Goal: Task Accomplishment & Management: Manage account settings

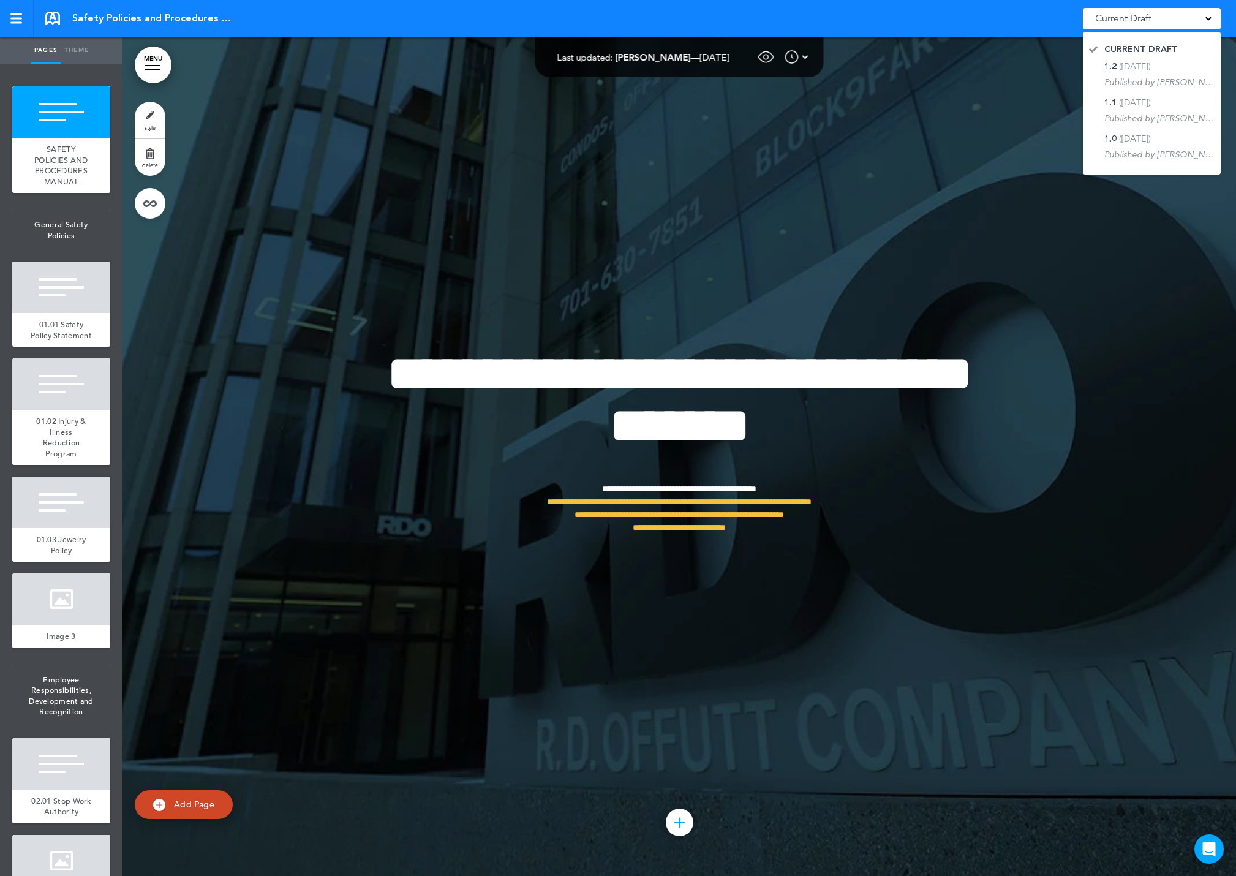
click at [1209, 20] on span at bounding box center [1208, 18] width 6 height 6
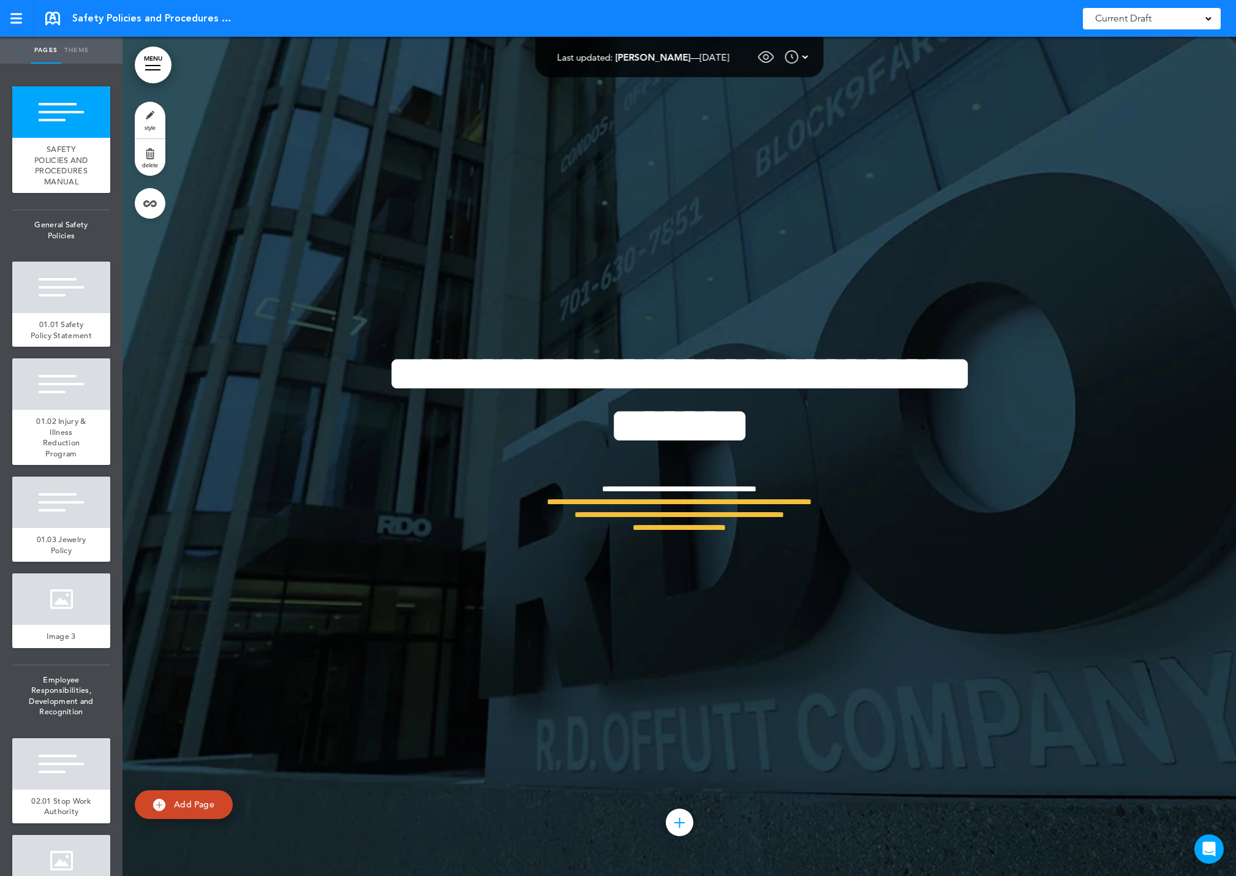
click at [808, 59] on img at bounding box center [805, 57] width 6 height 15
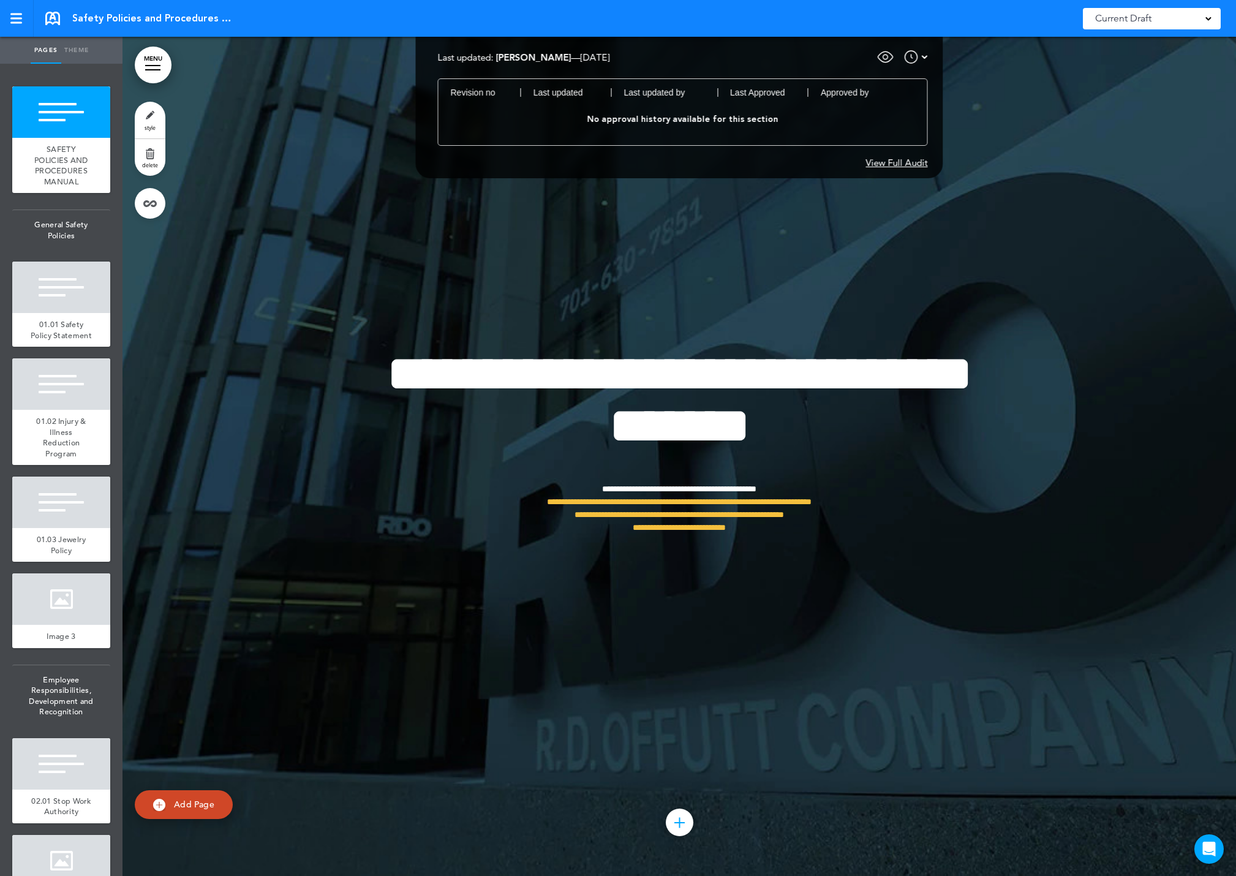
click at [926, 58] on img at bounding box center [924, 57] width 6 height 15
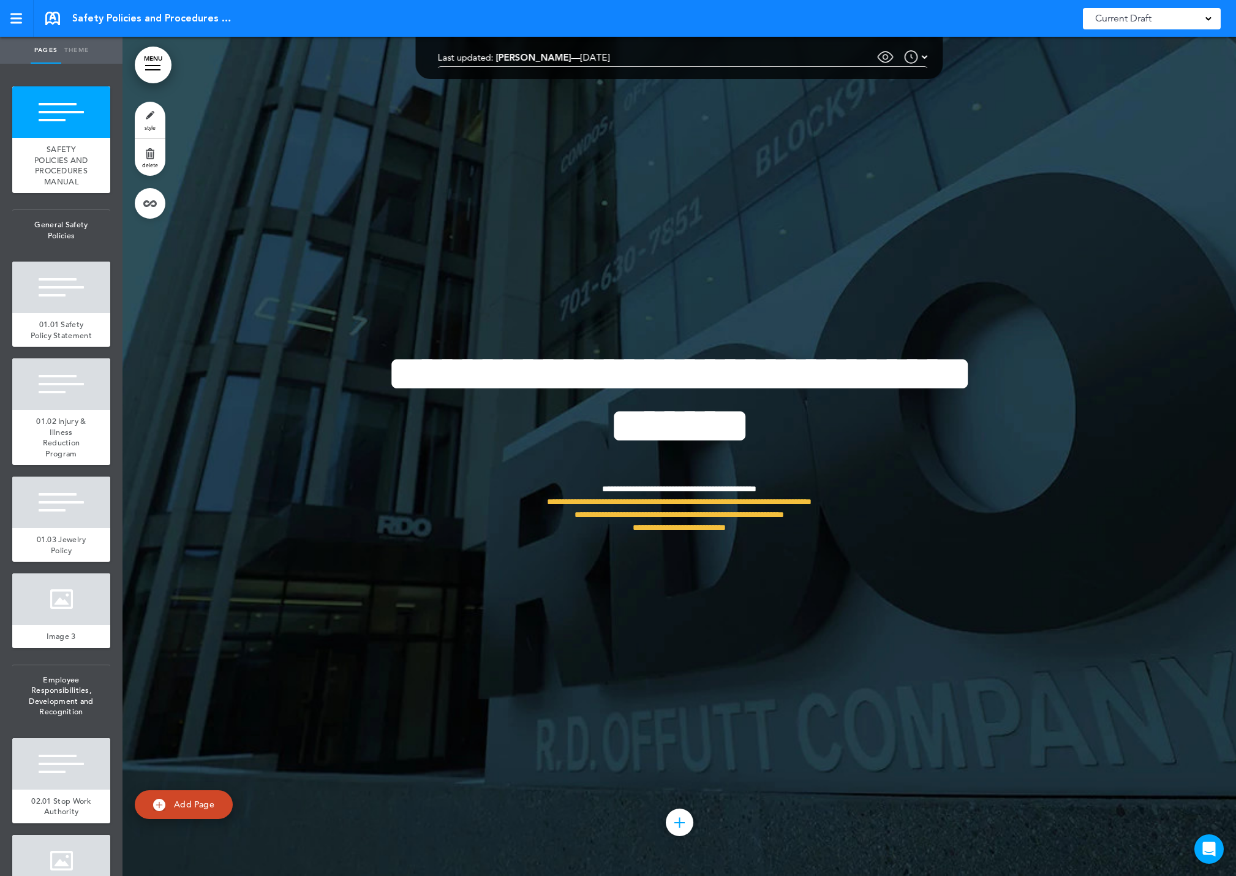
click at [885, 59] on div at bounding box center [678, 456] width 1113 height 839
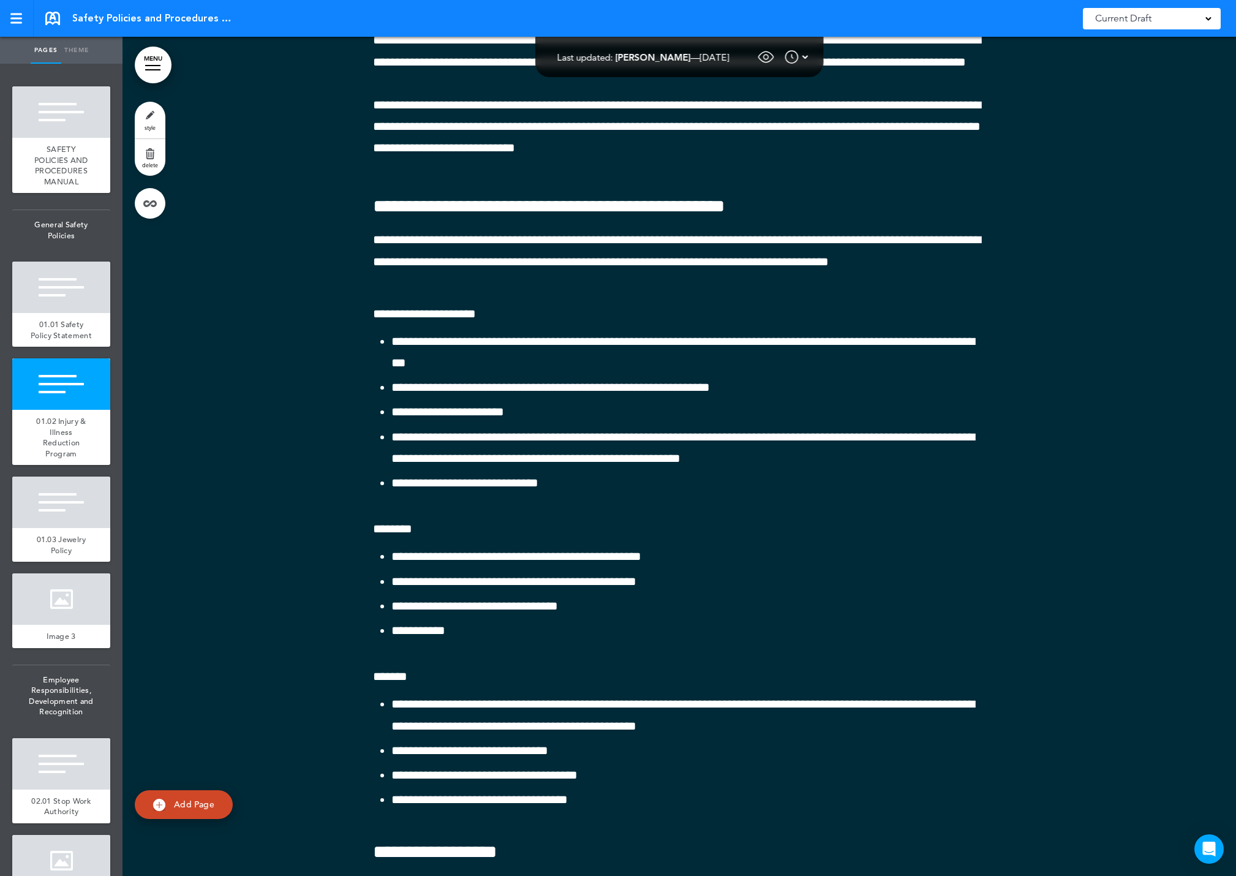
scroll to position [4228, 0]
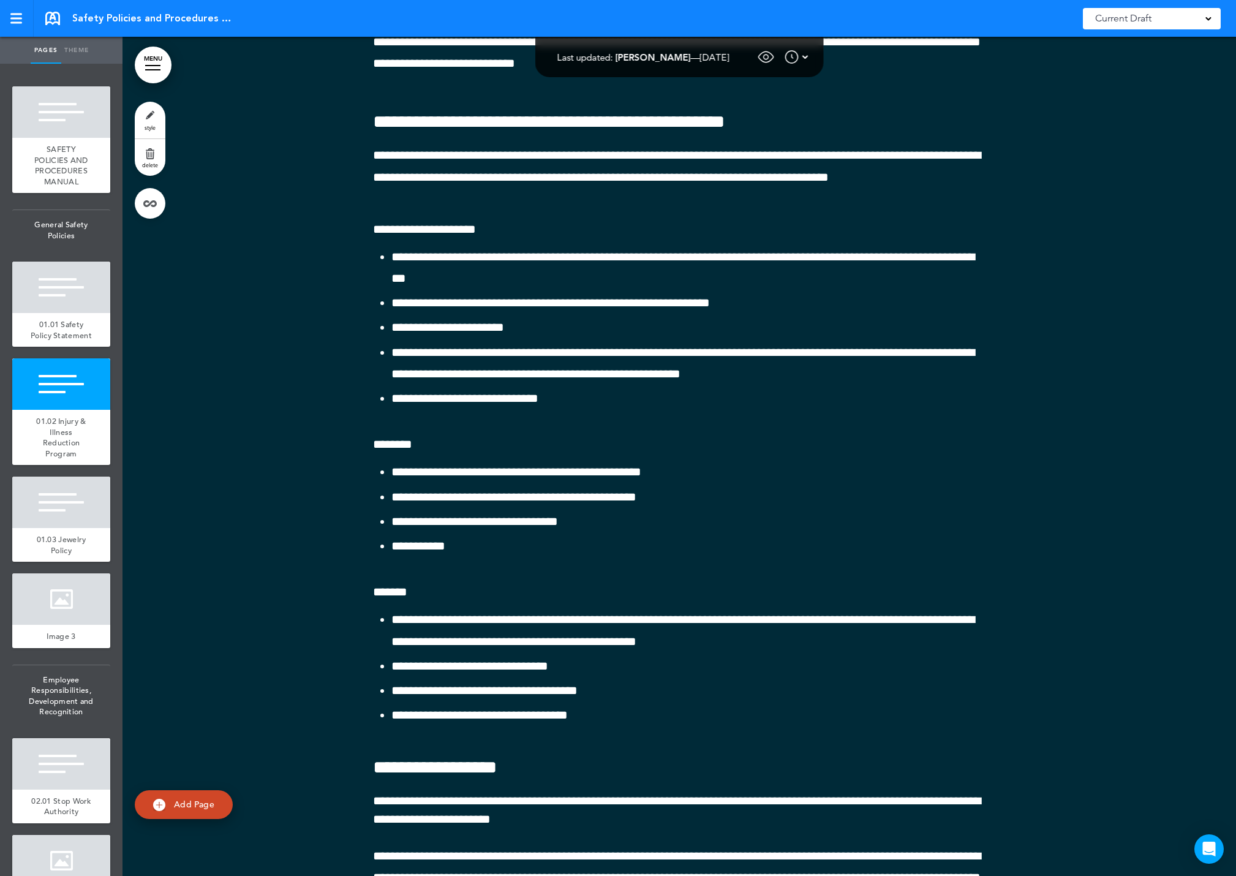
click at [1212, 17] on div "Current Draft" at bounding box center [1151, 18] width 138 height 21
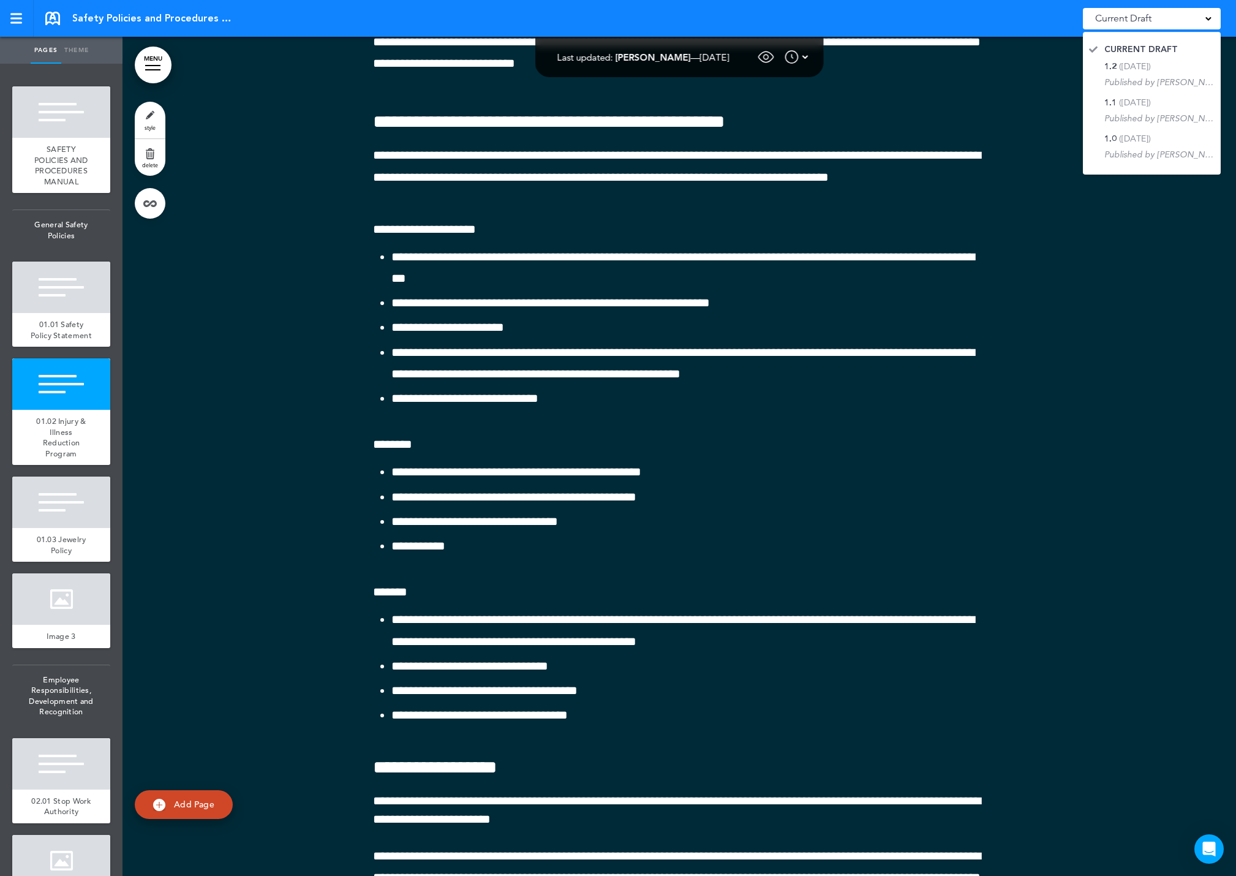
click at [1212, 17] on div "Current Draft" at bounding box center [1151, 18] width 138 height 21
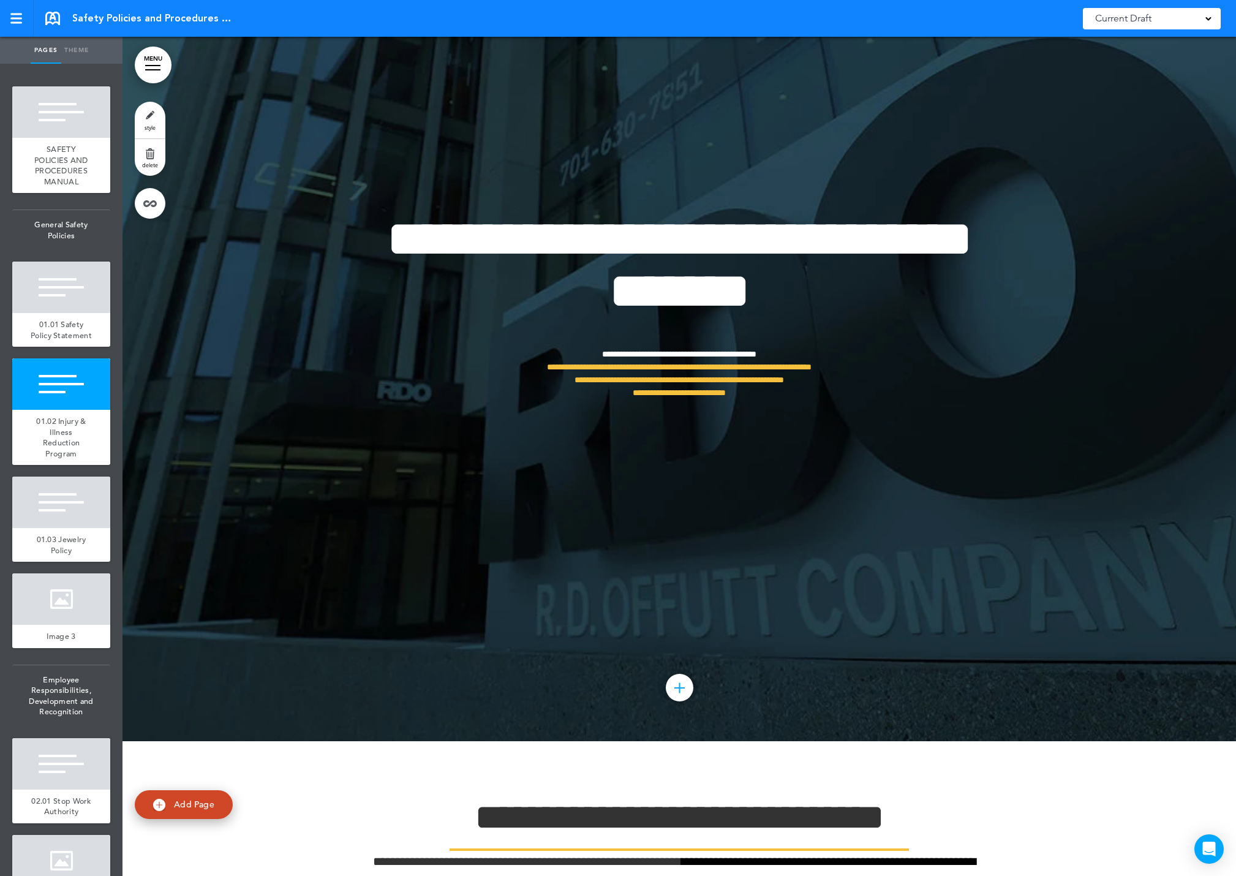
scroll to position [0, 0]
